Goal: Transaction & Acquisition: Download file/media

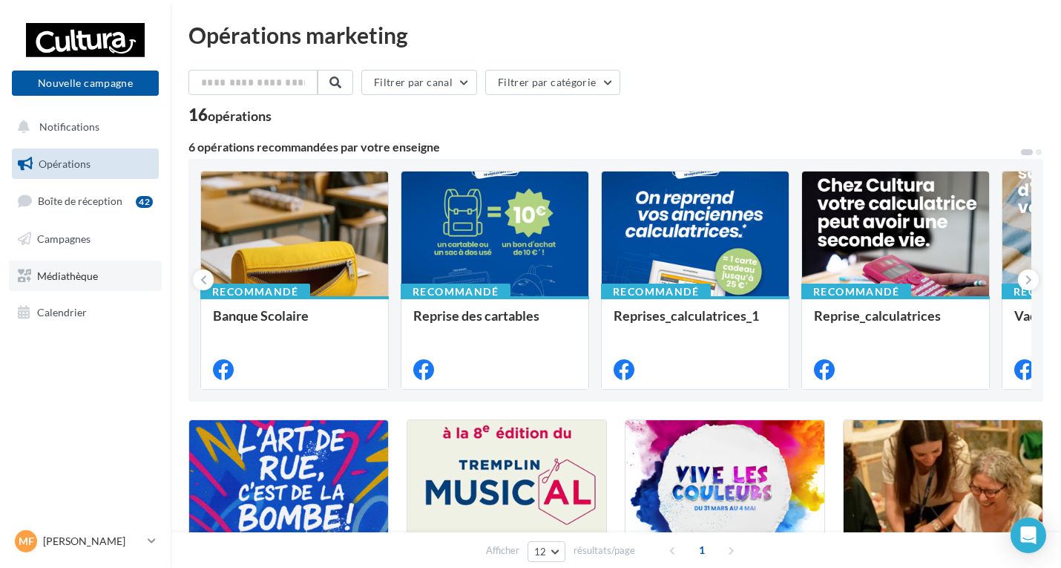
click at [73, 277] on span "Médiathèque" at bounding box center [67, 275] width 61 height 13
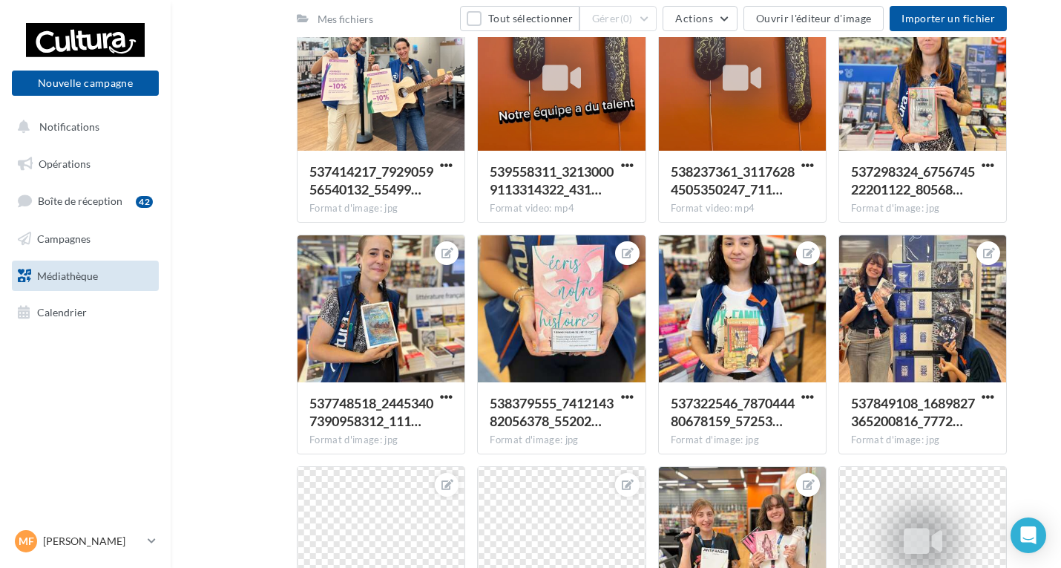
scroll to position [1039, 0]
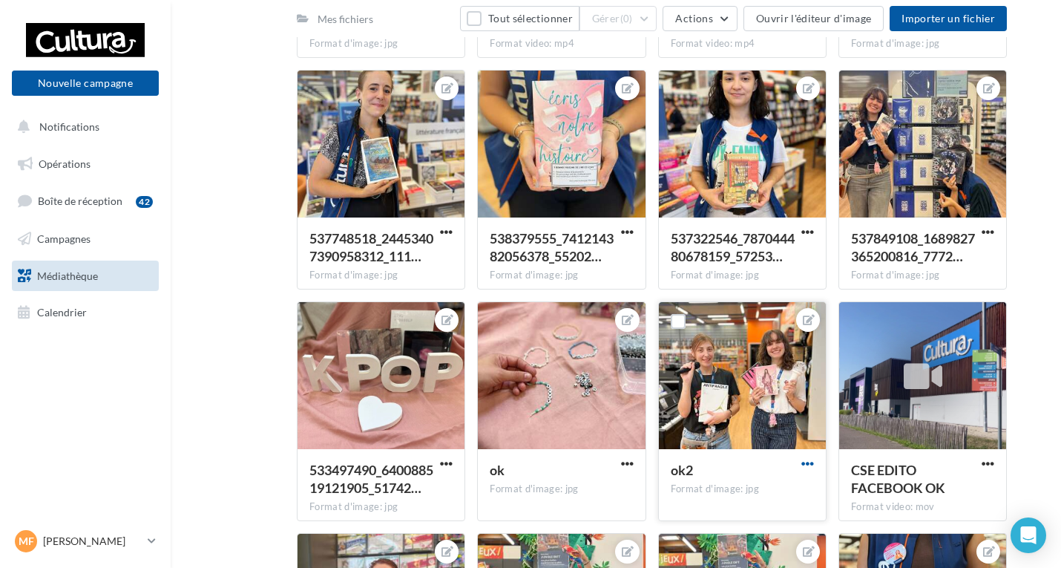
click at [803, 460] on span "button" at bounding box center [808, 463] width 13 height 13
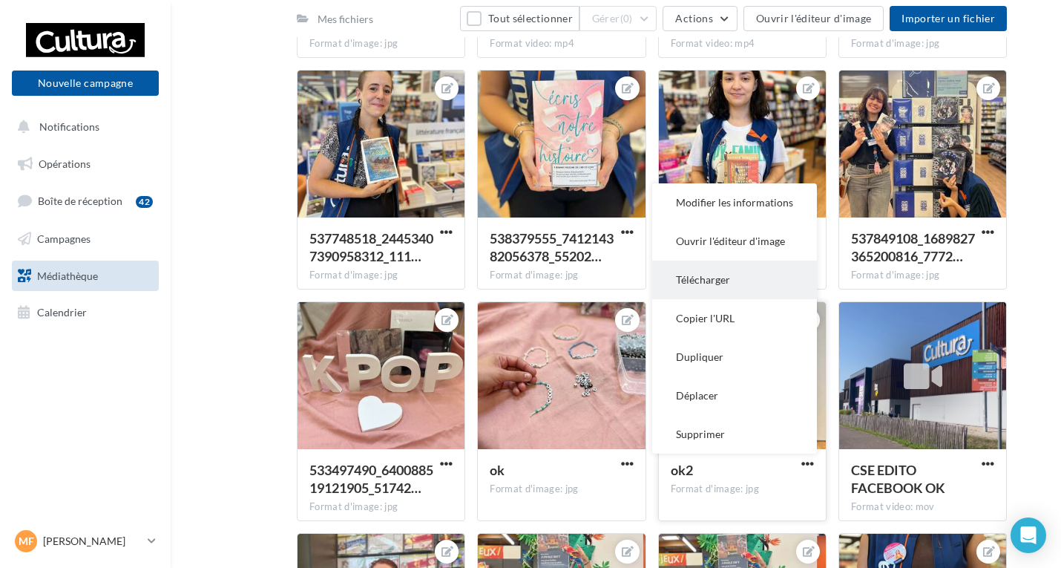
click at [716, 284] on button "Télécharger" at bounding box center [734, 280] width 165 height 39
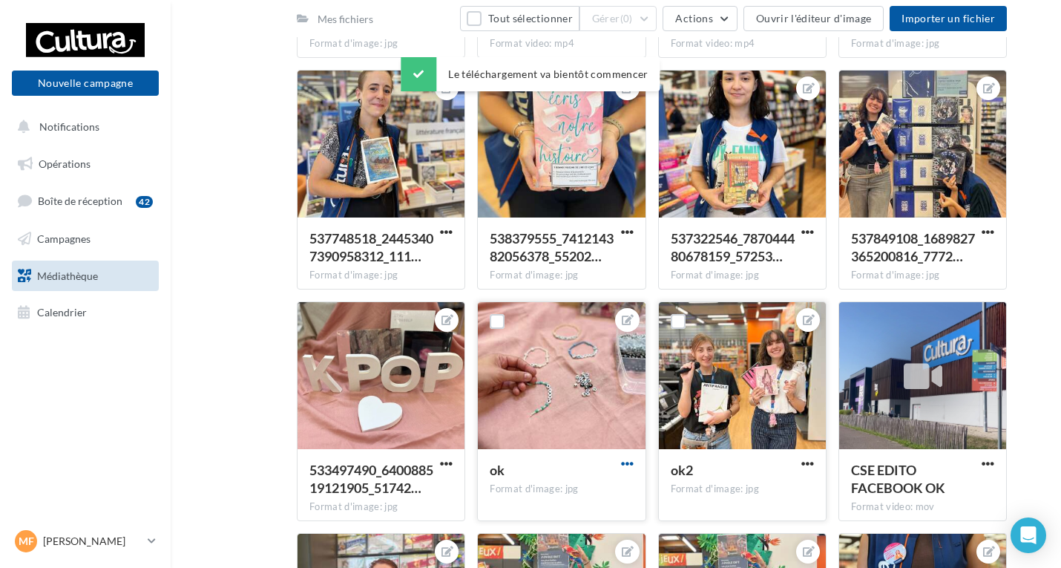
click at [625, 461] on span "button" at bounding box center [627, 463] width 13 height 13
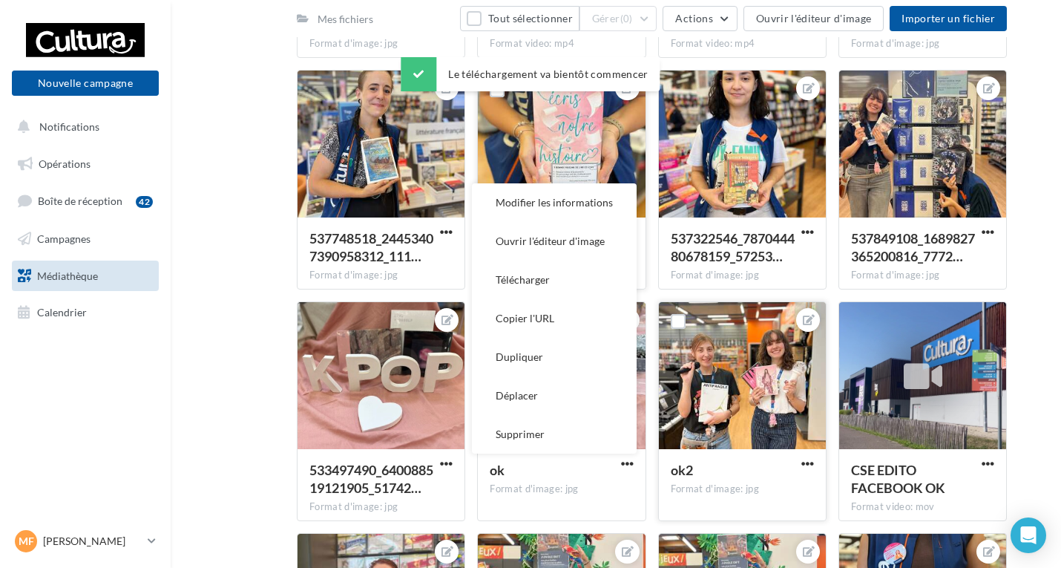
click at [531, 281] on button "Télécharger" at bounding box center [554, 280] width 165 height 39
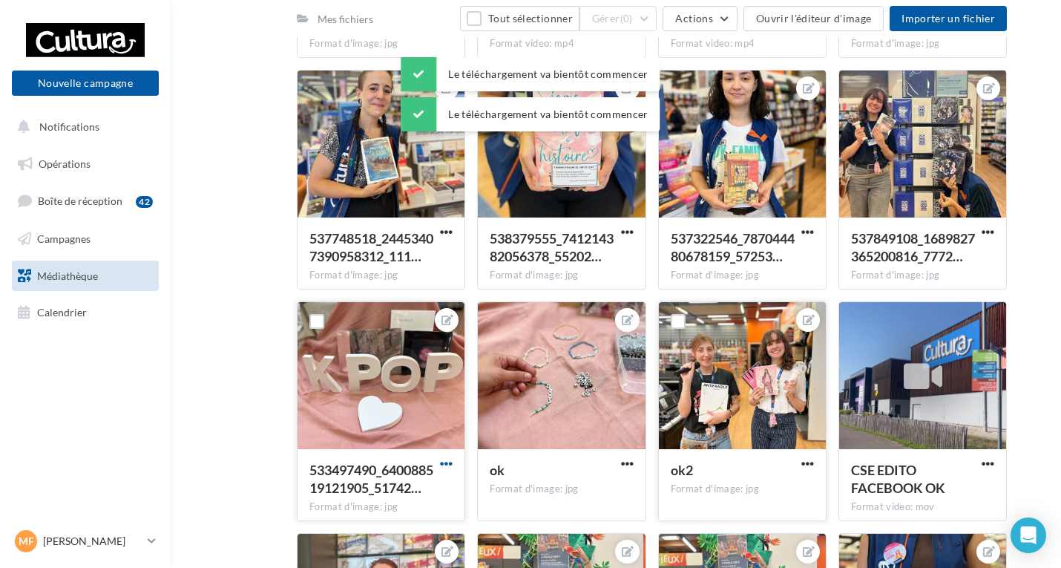
click at [451, 461] on span "button" at bounding box center [446, 463] width 13 height 13
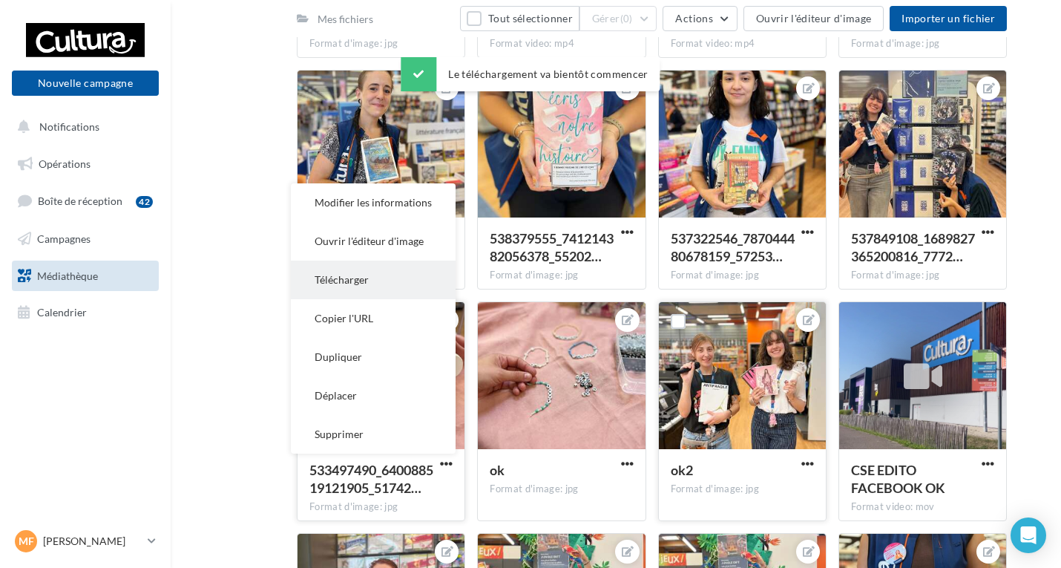
click at [356, 274] on button "Télécharger" at bounding box center [373, 280] width 165 height 39
